Goal: Learn about a topic

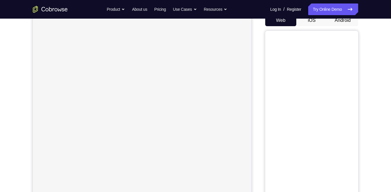
scroll to position [61, 0]
click at [309, 21] on button "iOS" at bounding box center [311, 20] width 31 height 12
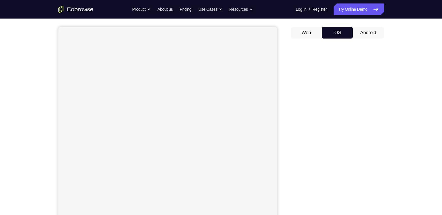
scroll to position [52, 0]
click at [369, 28] on button "Android" at bounding box center [367, 30] width 31 height 12
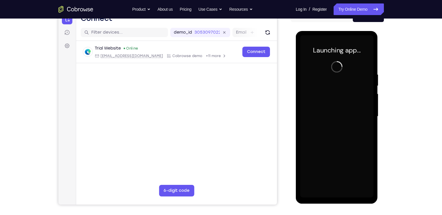
scroll to position [0, 0]
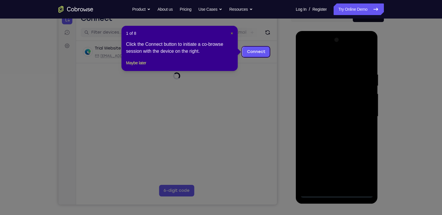
click at [231, 32] on span "×" at bounding box center [232, 33] width 2 height 5
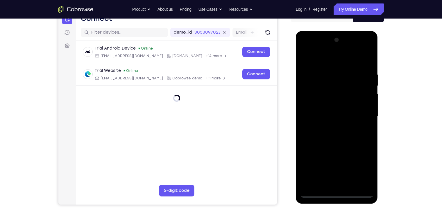
click at [339, 191] on div at bounding box center [336, 116] width 73 height 163
click at [334, 191] on div at bounding box center [336, 116] width 73 height 163
click at [361, 173] on div at bounding box center [336, 116] width 73 height 163
click at [361, 170] on div at bounding box center [336, 116] width 73 height 163
click at [324, 63] on div at bounding box center [336, 116] width 73 height 163
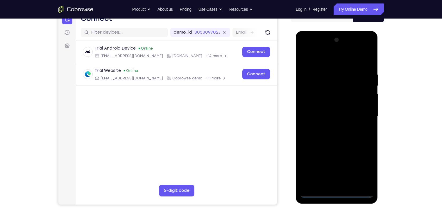
click at [315, 100] on div at bounding box center [336, 116] width 73 height 163
click at [336, 120] on div at bounding box center [336, 116] width 73 height 163
click at [319, 119] on div at bounding box center [336, 116] width 73 height 163
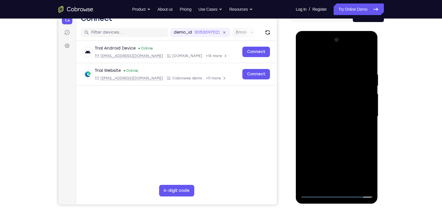
click at [326, 107] on div at bounding box center [336, 116] width 73 height 163
click at [315, 114] on div at bounding box center [336, 116] width 73 height 163
click at [314, 122] on div at bounding box center [336, 116] width 73 height 163
